Goal: Find specific page/section: Find specific page/section

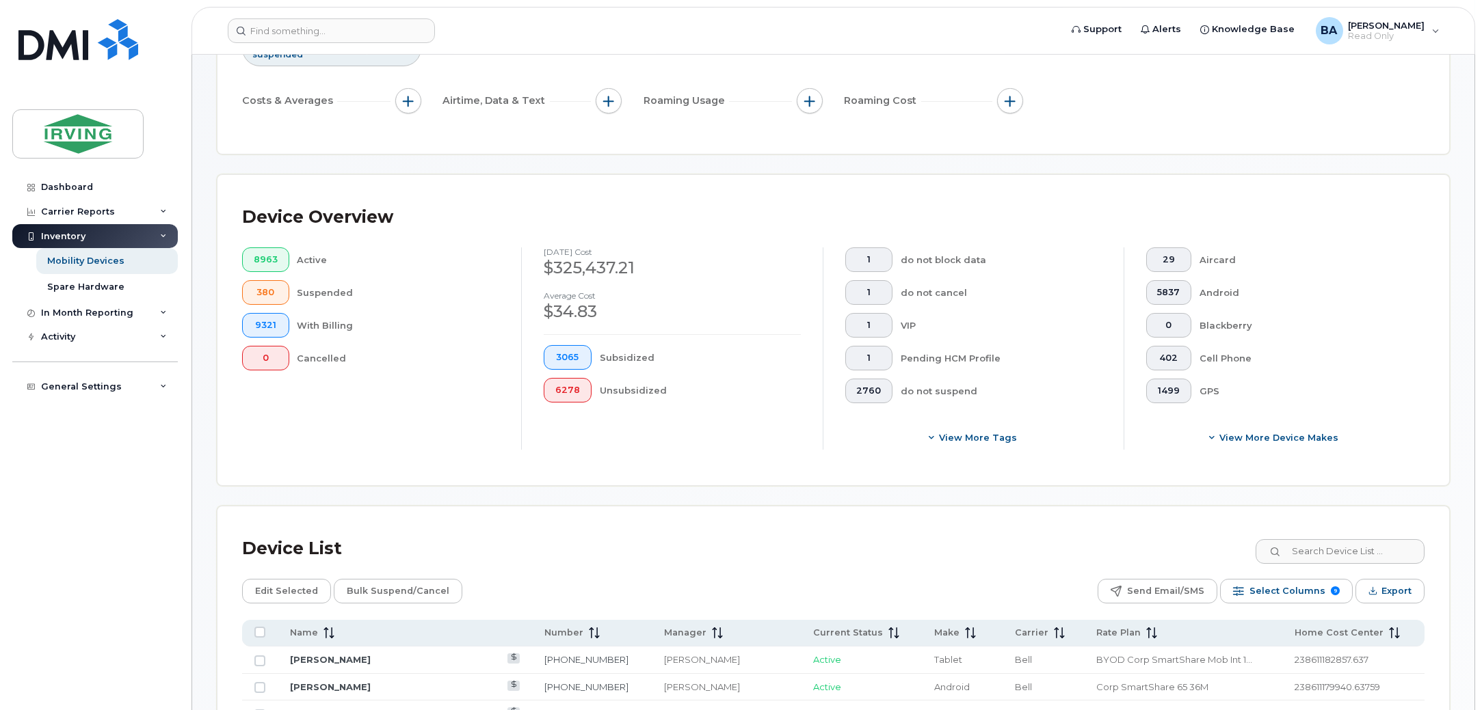
scroll to position [341, 0]
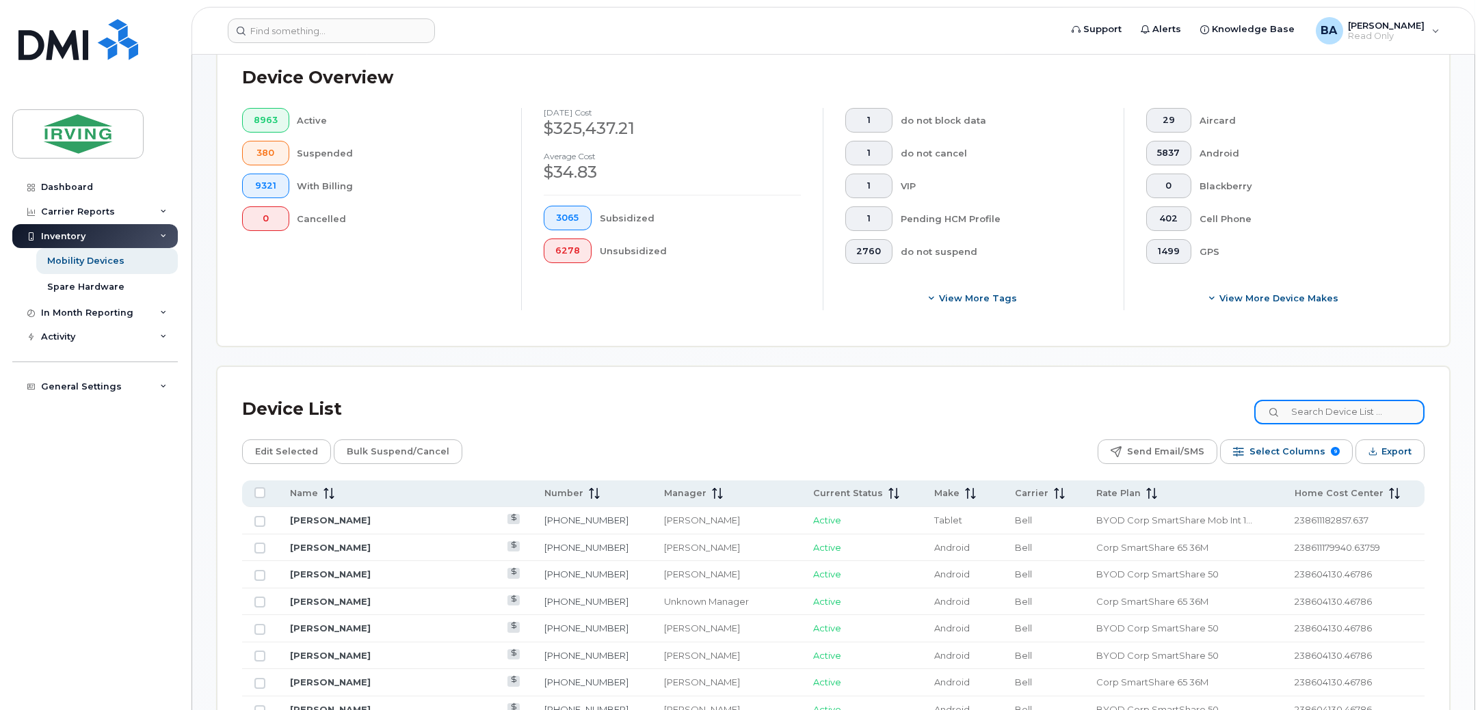
click at [1337, 405] on input at bounding box center [1339, 412] width 170 height 25
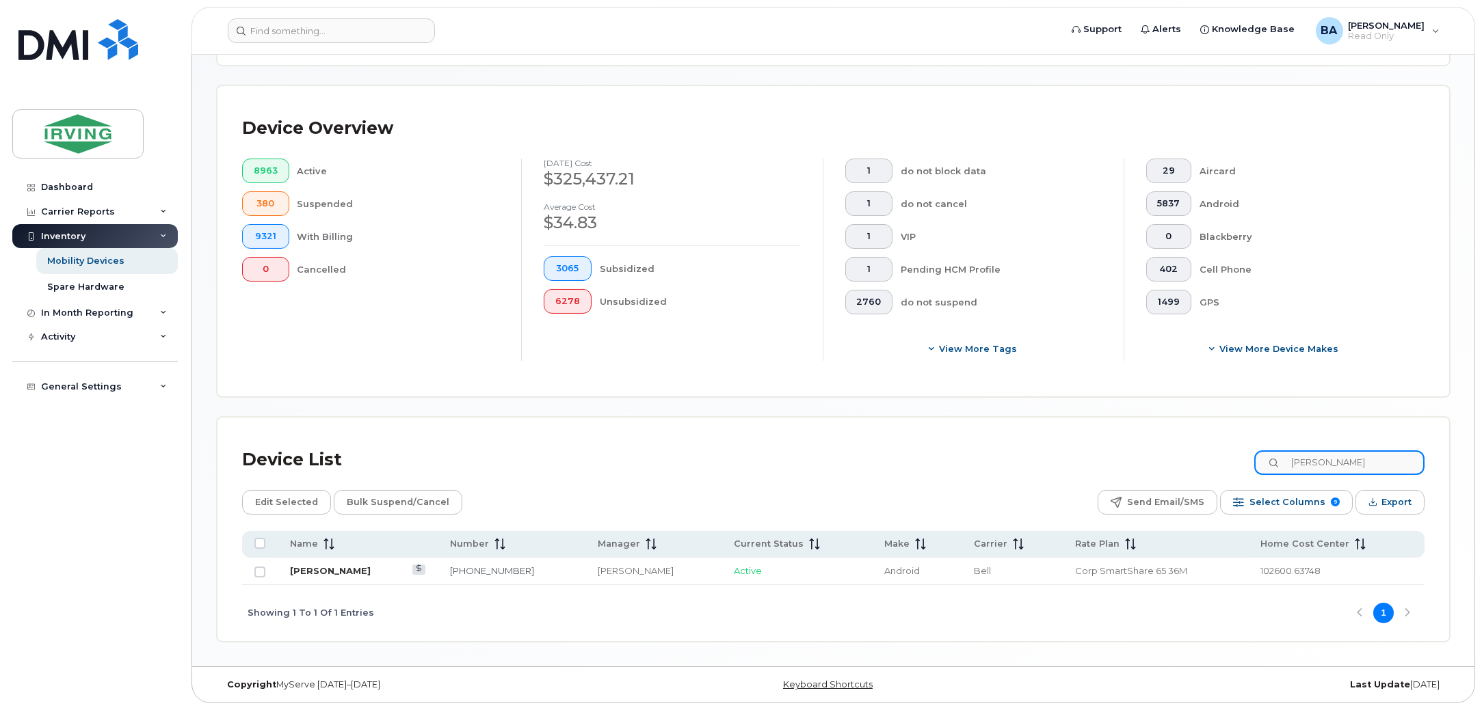
type input "curtis glover"
click at [339, 568] on link "[PERSON_NAME]" at bounding box center [330, 571] width 81 height 11
